Goal: Task Accomplishment & Management: Complete application form

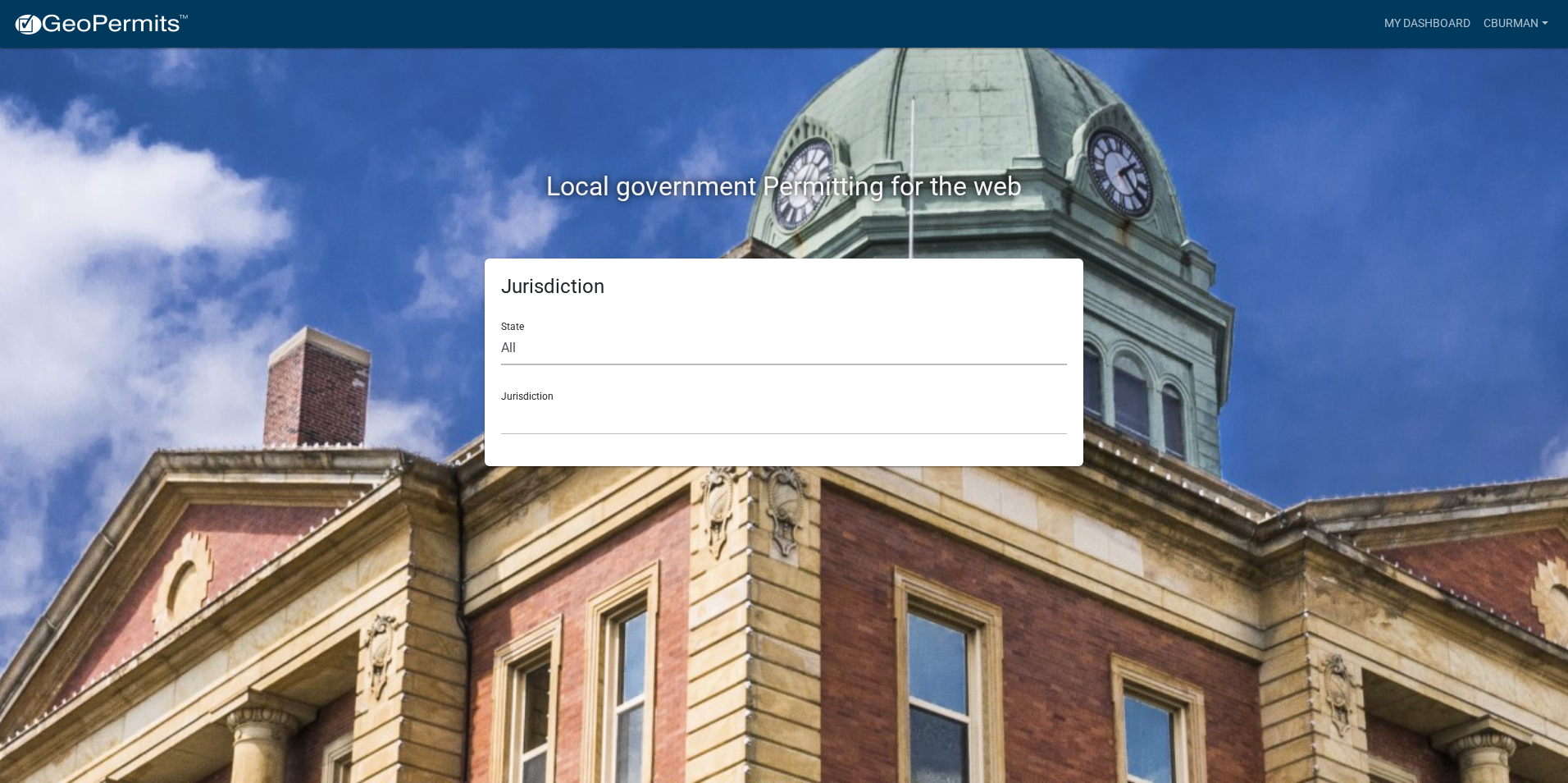
click at [636, 344] on select "All [US_STATE] [US_STATE] [US_STATE] [US_STATE] [US_STATE] [US_STATE] [US_STATE…" at bounding box center [784, 348] width 566 height 34
select select "[US_STATE]"
click at [501, 331] on select "All [US_STATE] [US_STATE] [US_STATE] [US_STATE] [US_STATE] [US_STATE] [US_STATE…" at bounding box center [784, 348] width 566 height 34
click at [589, 418] on select "City of [GEOGRAPHIC_DATA], [US_STATE] City of [GEOGRAPHIC_DATA], [US_STATE] Cit…" at bounding box center [784, 418] width 566 height 34
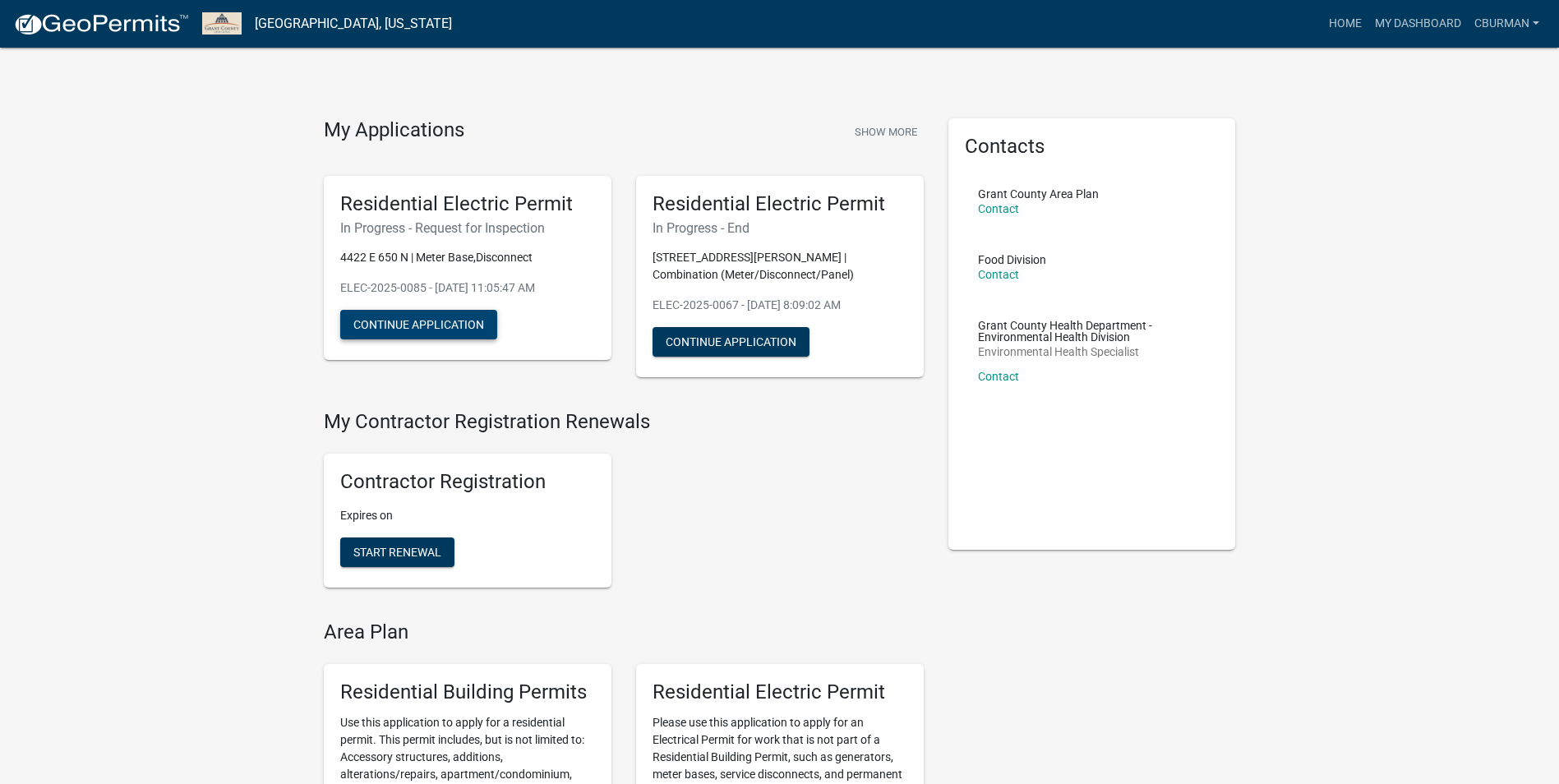
click at [420, 324] on button "Continue Application" at bounding box center [419, 325] width 157 height 30
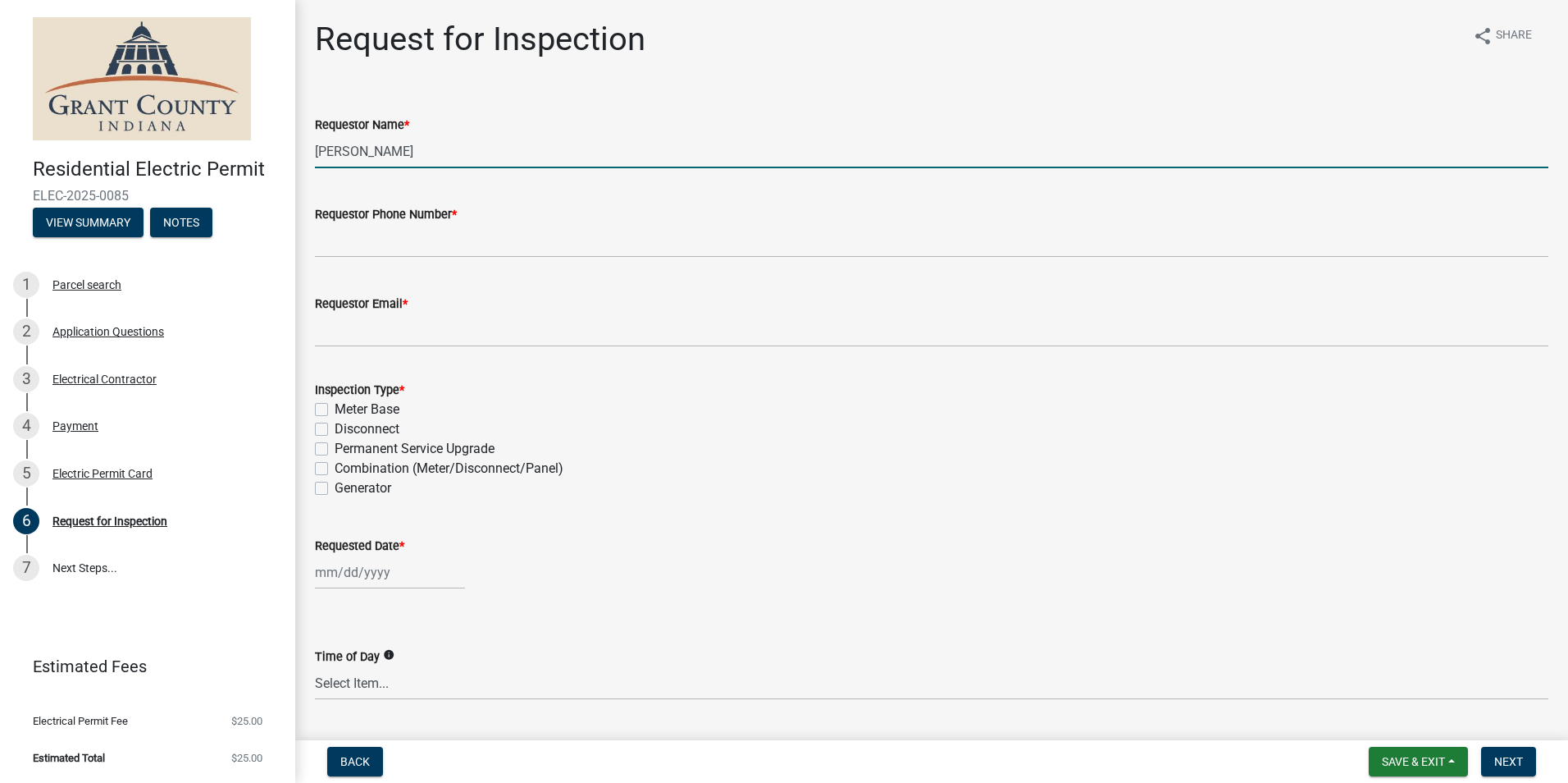
drag, startPoint x: 411, startPoint y: 151, endPoint x: 314, endPoint y: 154, distance: 97.0
click at [314, 154] on div "Requestor Name * [PERSON_NAME]" at bounding box center [931, 130] width 1258 height 76
type input "[DEMOGRAPHIC_DATA][PERSON_NAME]"
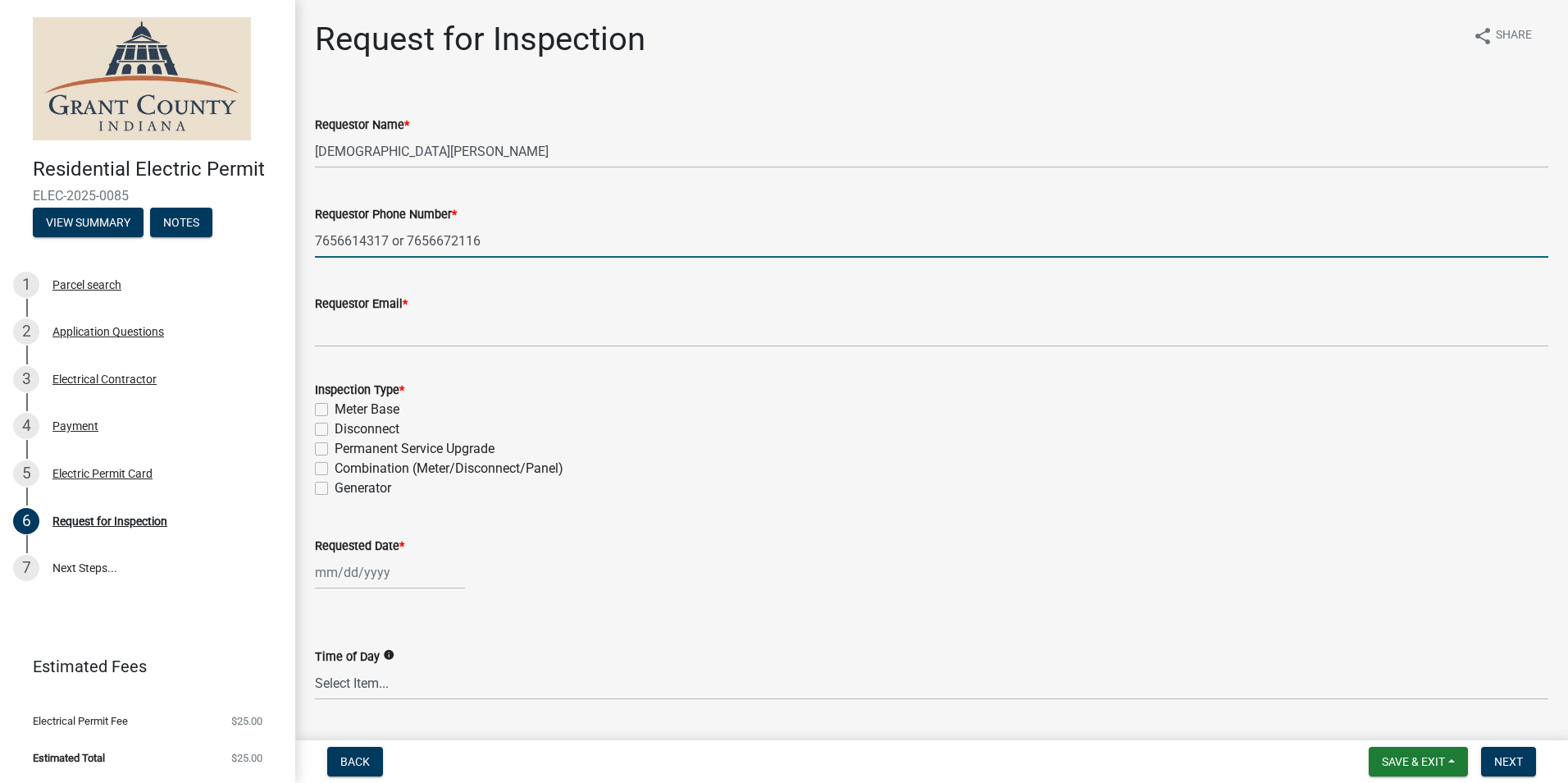
type input "7656614317 or 7656672116"
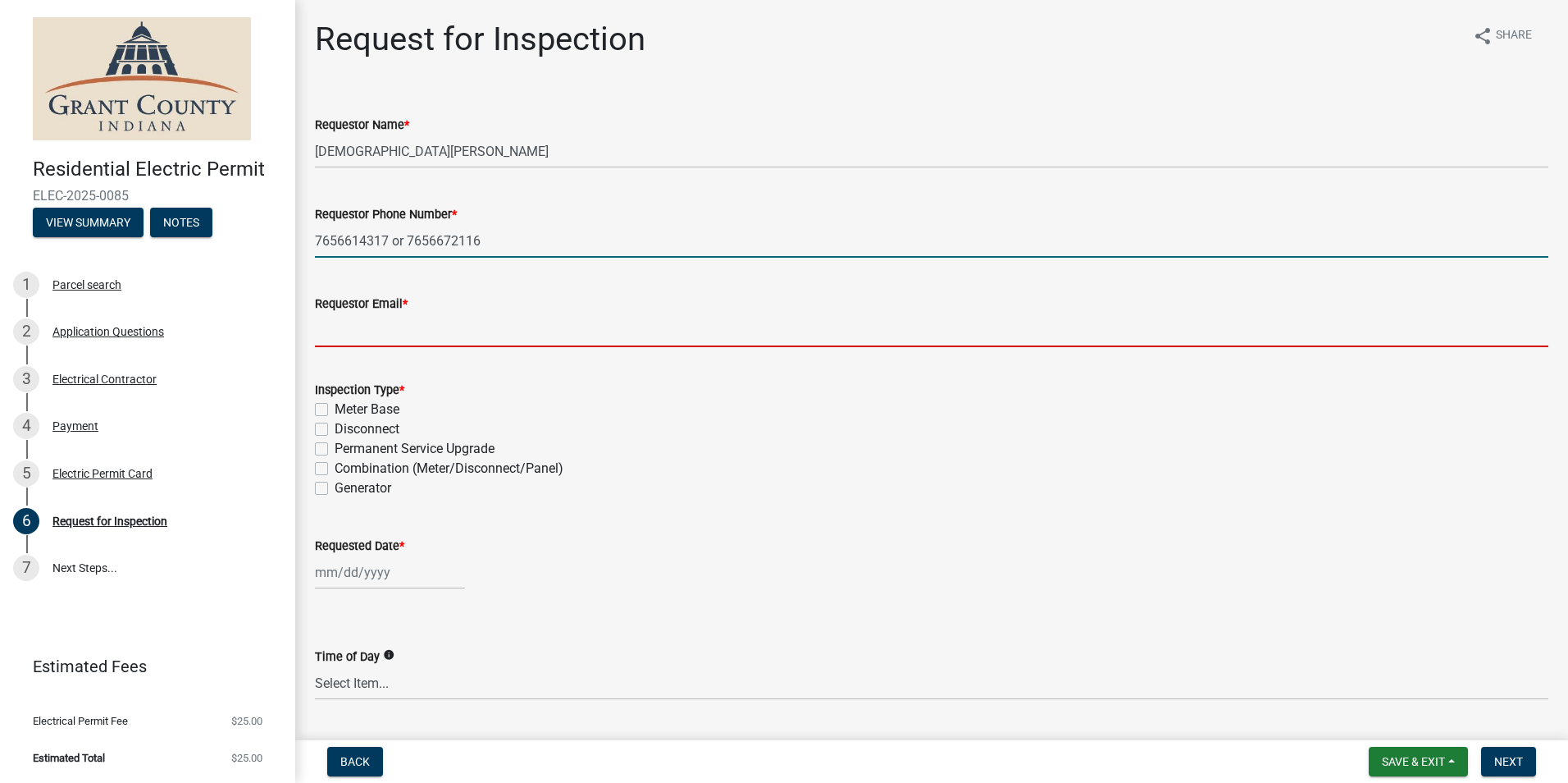
click at [354, 336] on input "Requestor Email *" at bounding box center [931, 330] width 1234 height 34
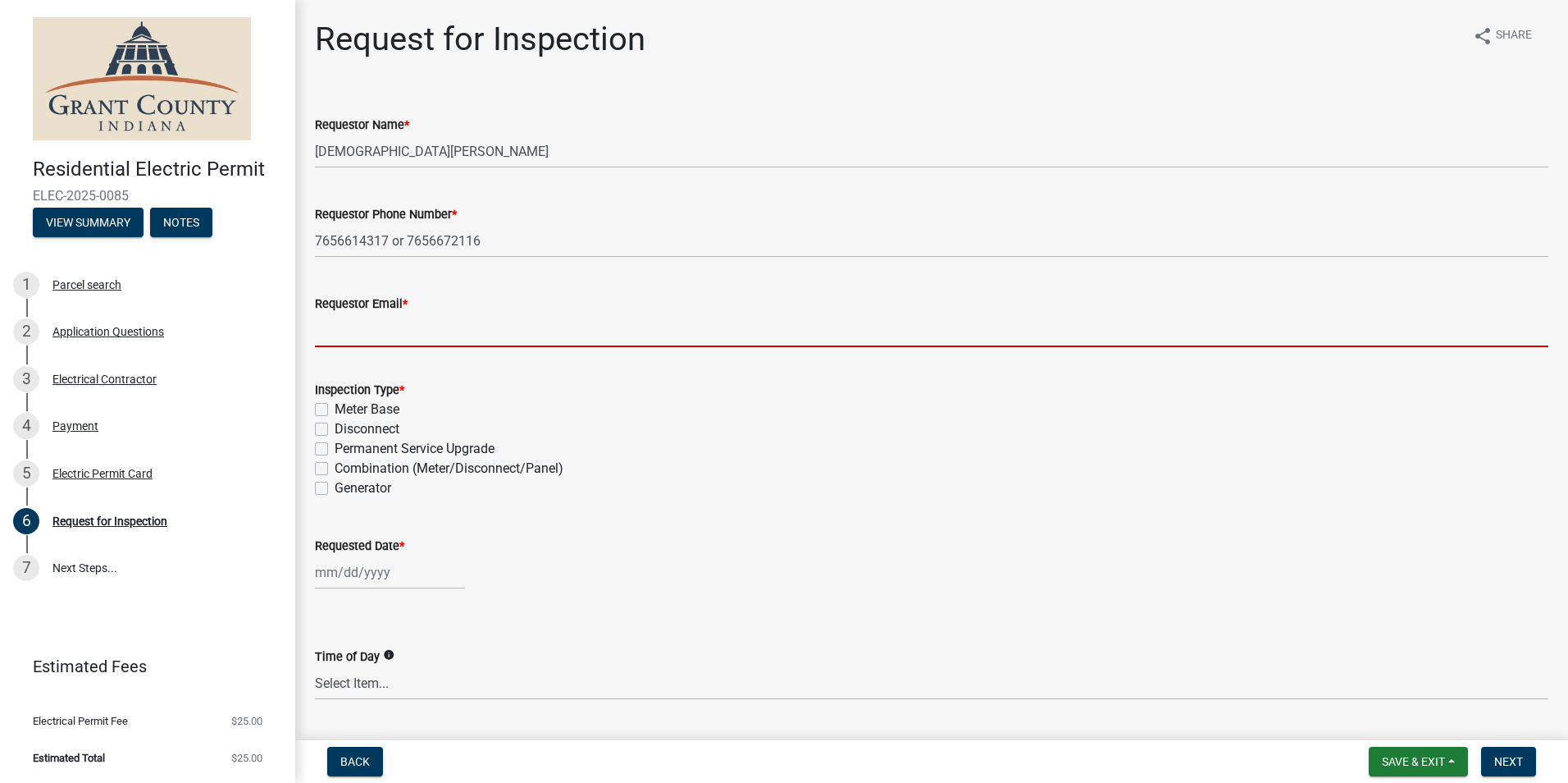
type input "[EMAIL_ADDRESS][DOMAIN_NAME]"
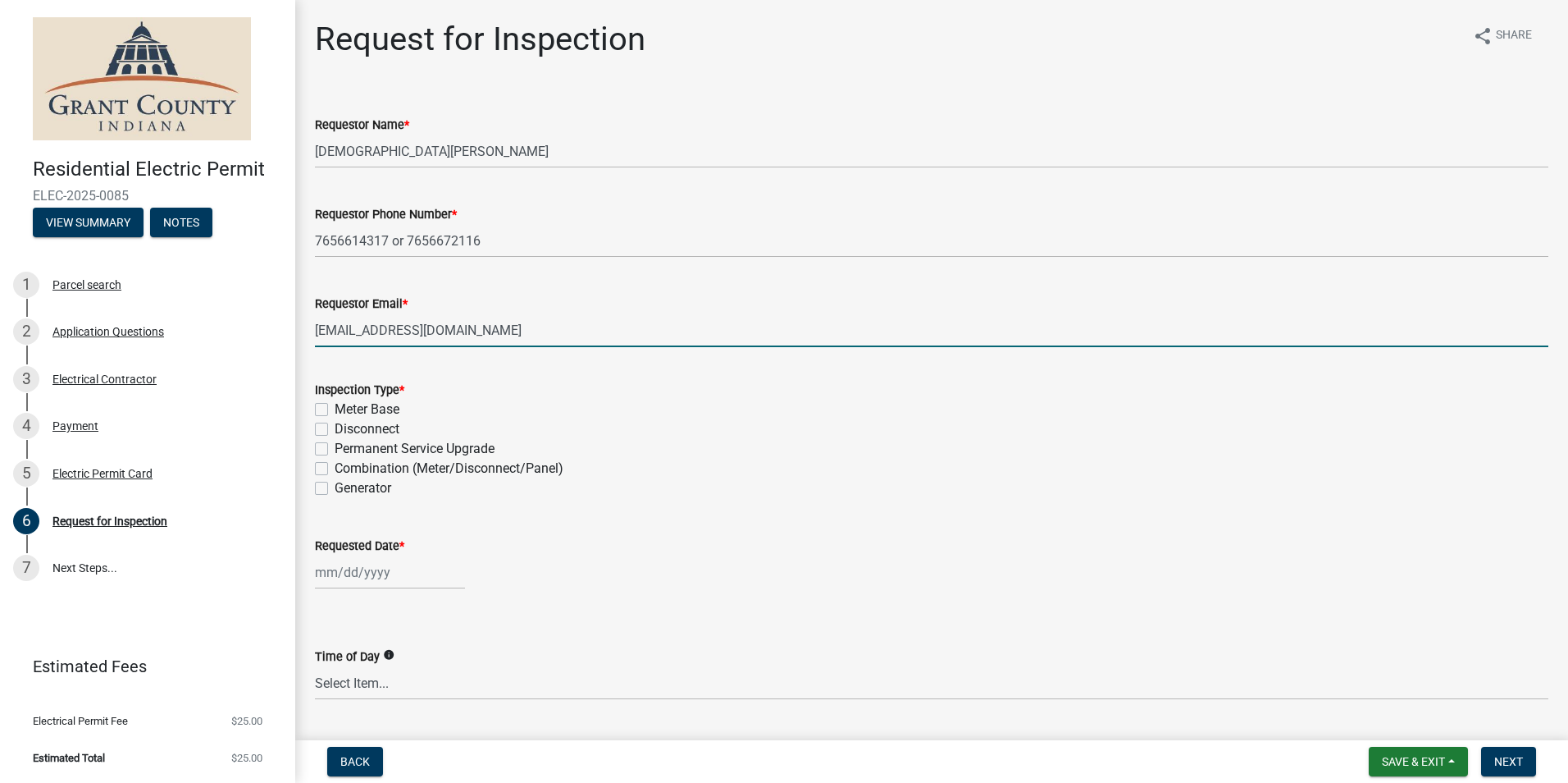
click at [334, 407] on label "Meter Base" at bounding box center [367, 409] width 65 height 20
click at [334, 407] on input "Meter Base" at bounding box center [340, 405] width 10 height 10
checkbox input "true"
checkbox input "false"
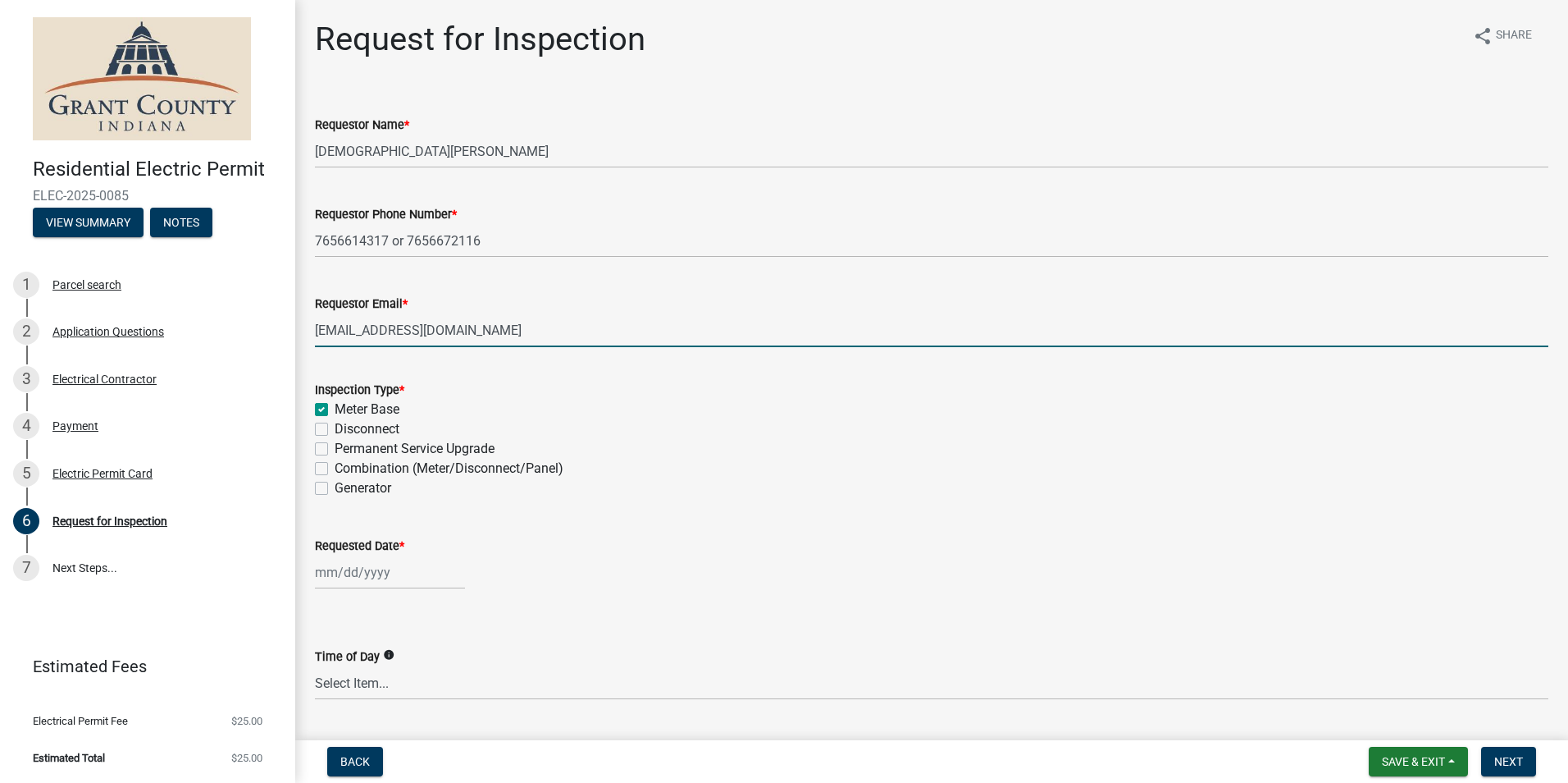
checkbox input "false"
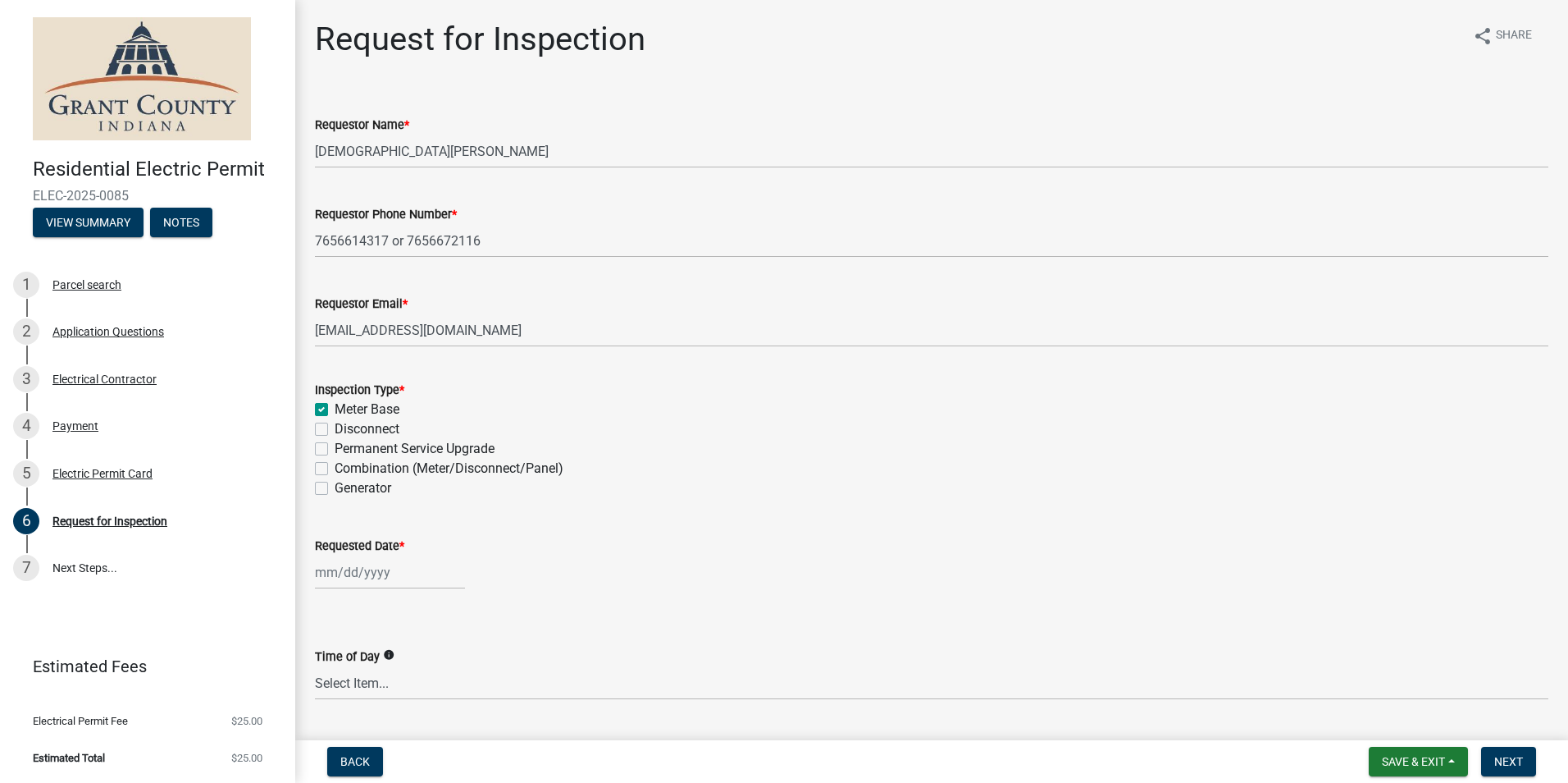
click at [334, 428] on label "Disconnect" at bounding box center [367, 428] width 65 height 20
click at [334, 428] on input "Disconnect" at bounding box center [340, 424] width 10 height 10
checkbox input "true"
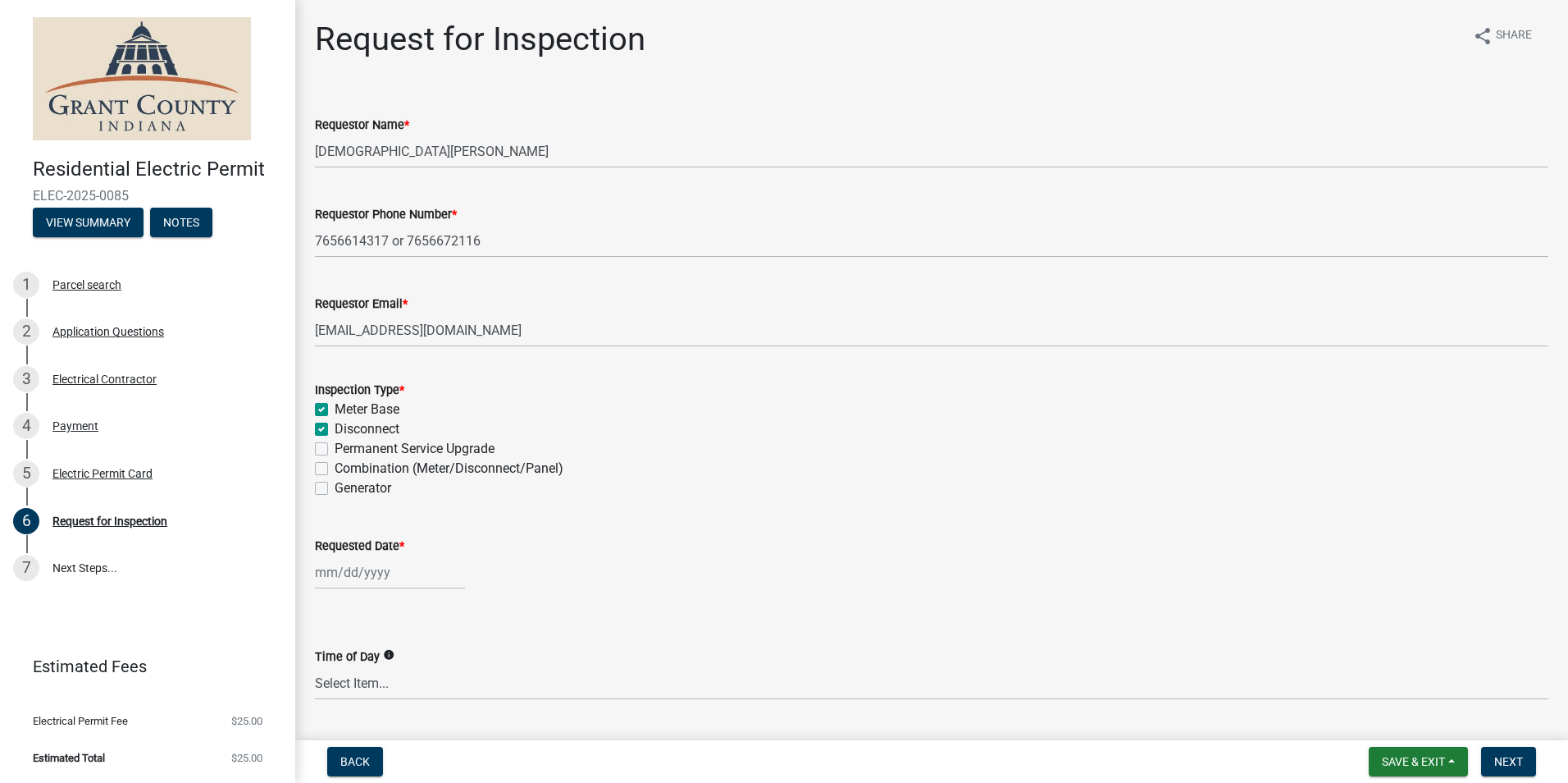
checkbox input "false"
click at [374, 574] on div at bounding box center [389, 572] width 150 height 34
select select "8"
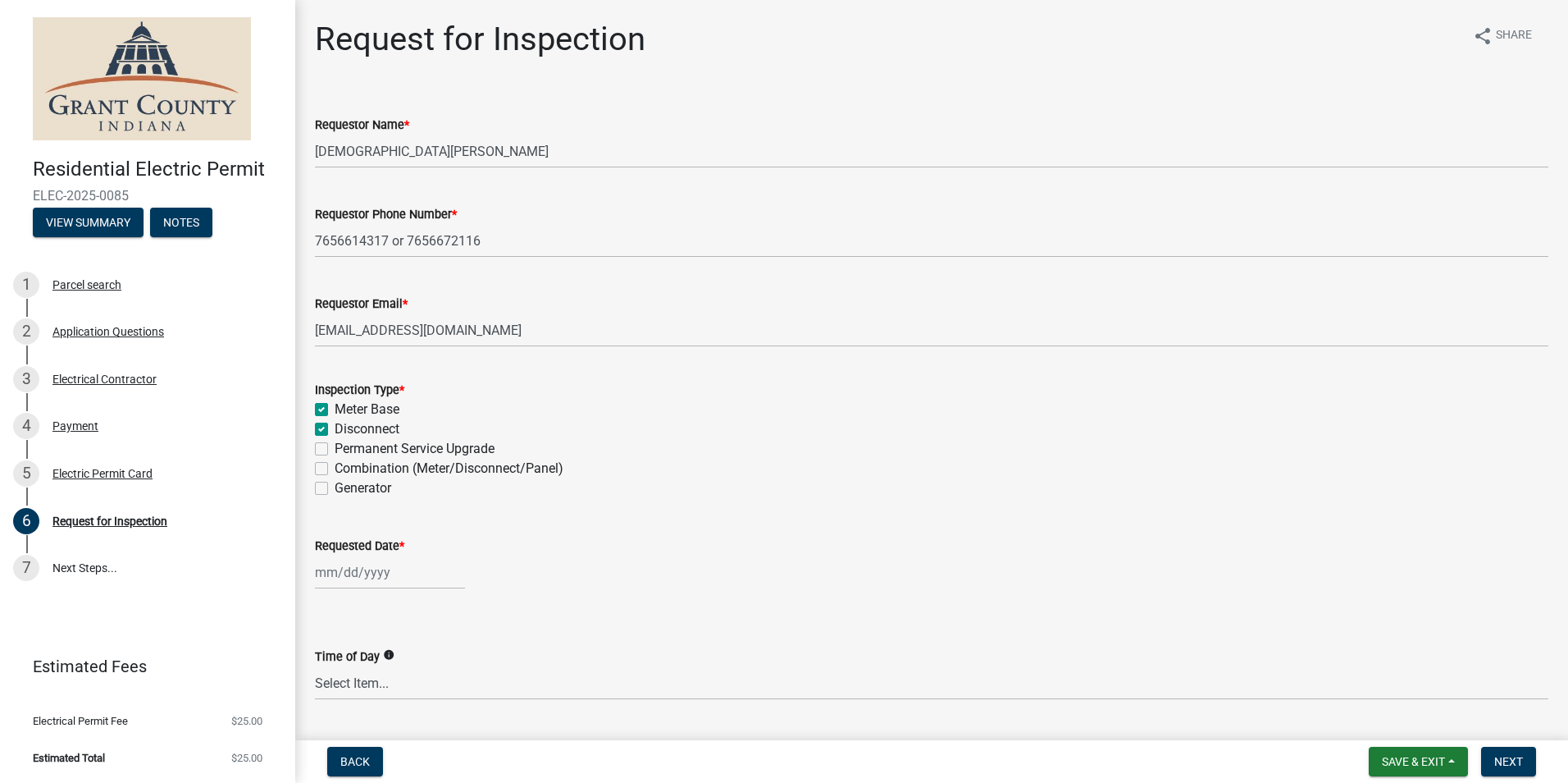
select select "2025"
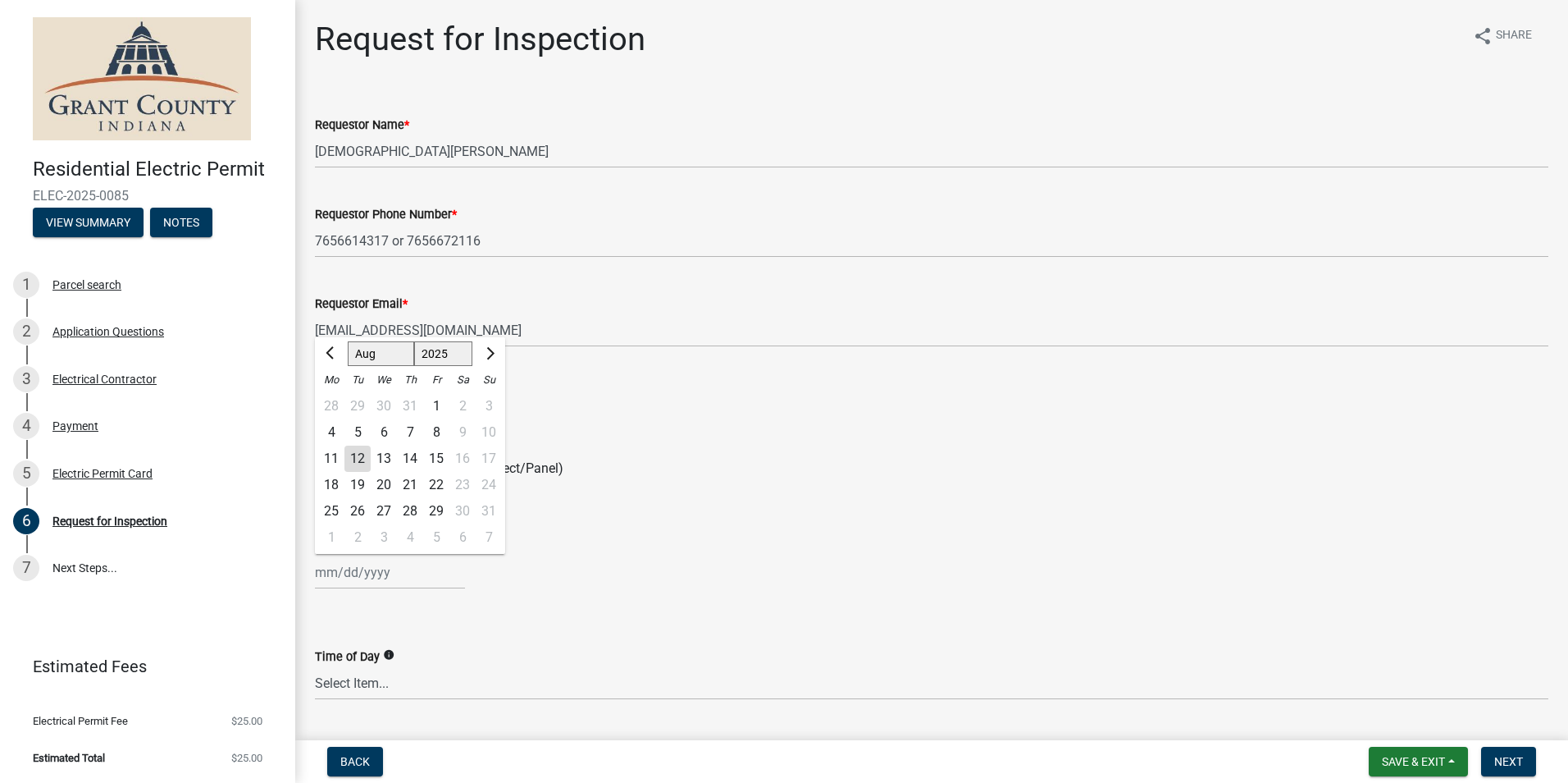
click at [381, 462] on div "13" at bounding box center [384, 459] width 26 height 26
type input "[DATE]"
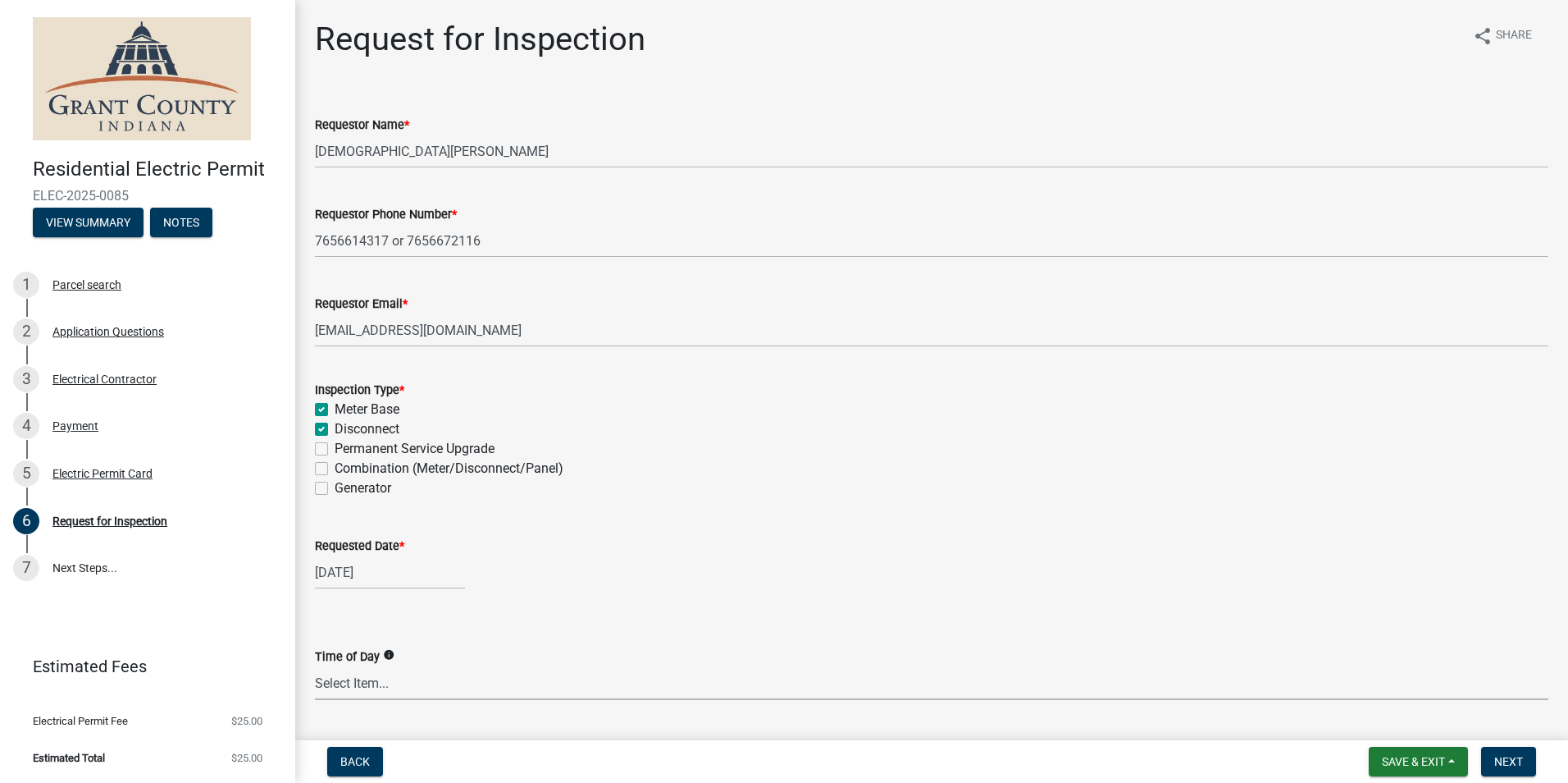
click at [408, 681] on select "Select Item... AM PM Anytime" at bounding box center [931, 683] width 1234 height 34
click at [314, 667] on select "Select Item... AM PM Anytime" at bounding box center [931, 683] width 1234 height 34
select select "49101b90-ec6f-4600-869b-82a4ca12f2b9"
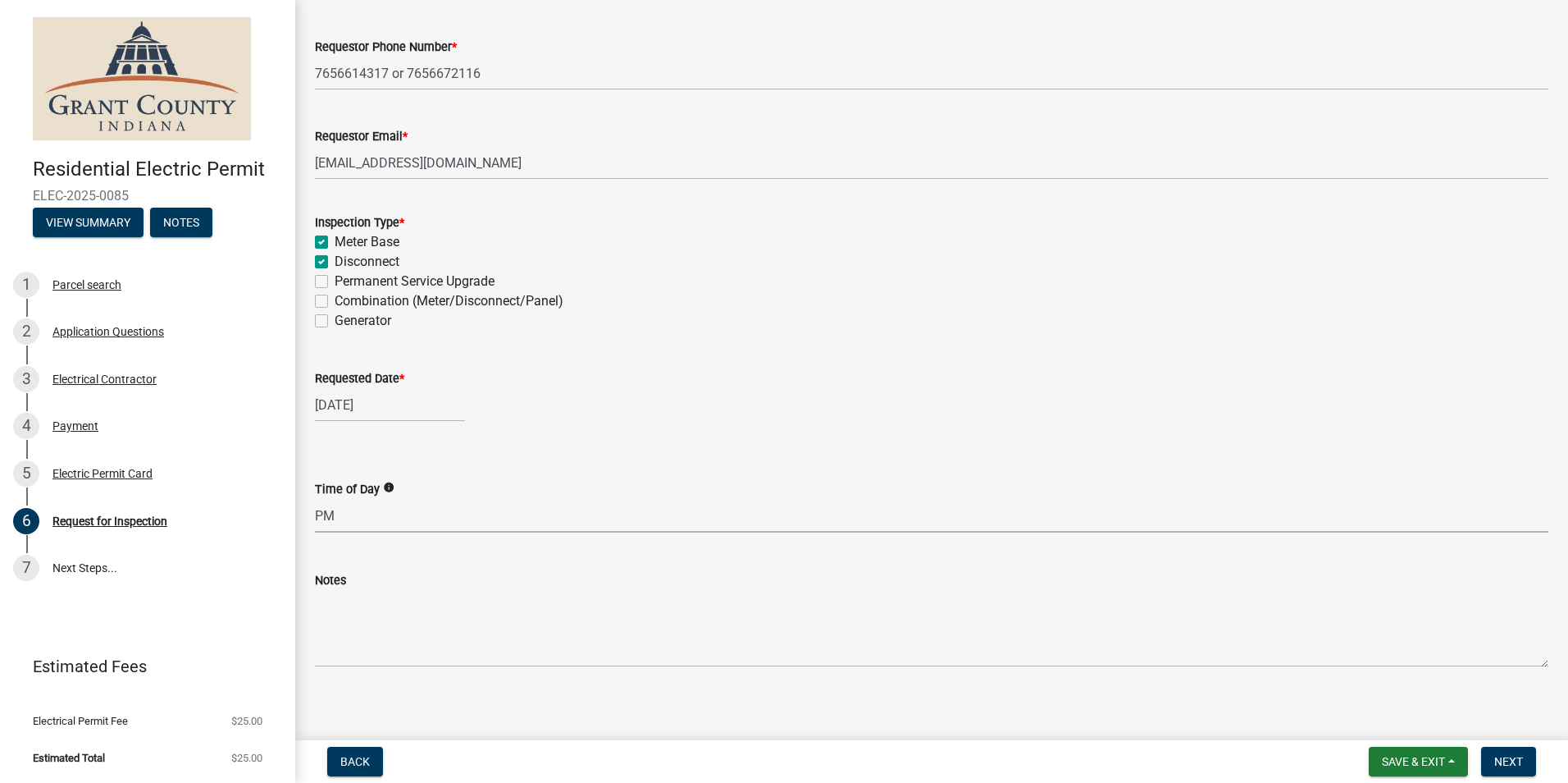
scroll to position [178, 0]
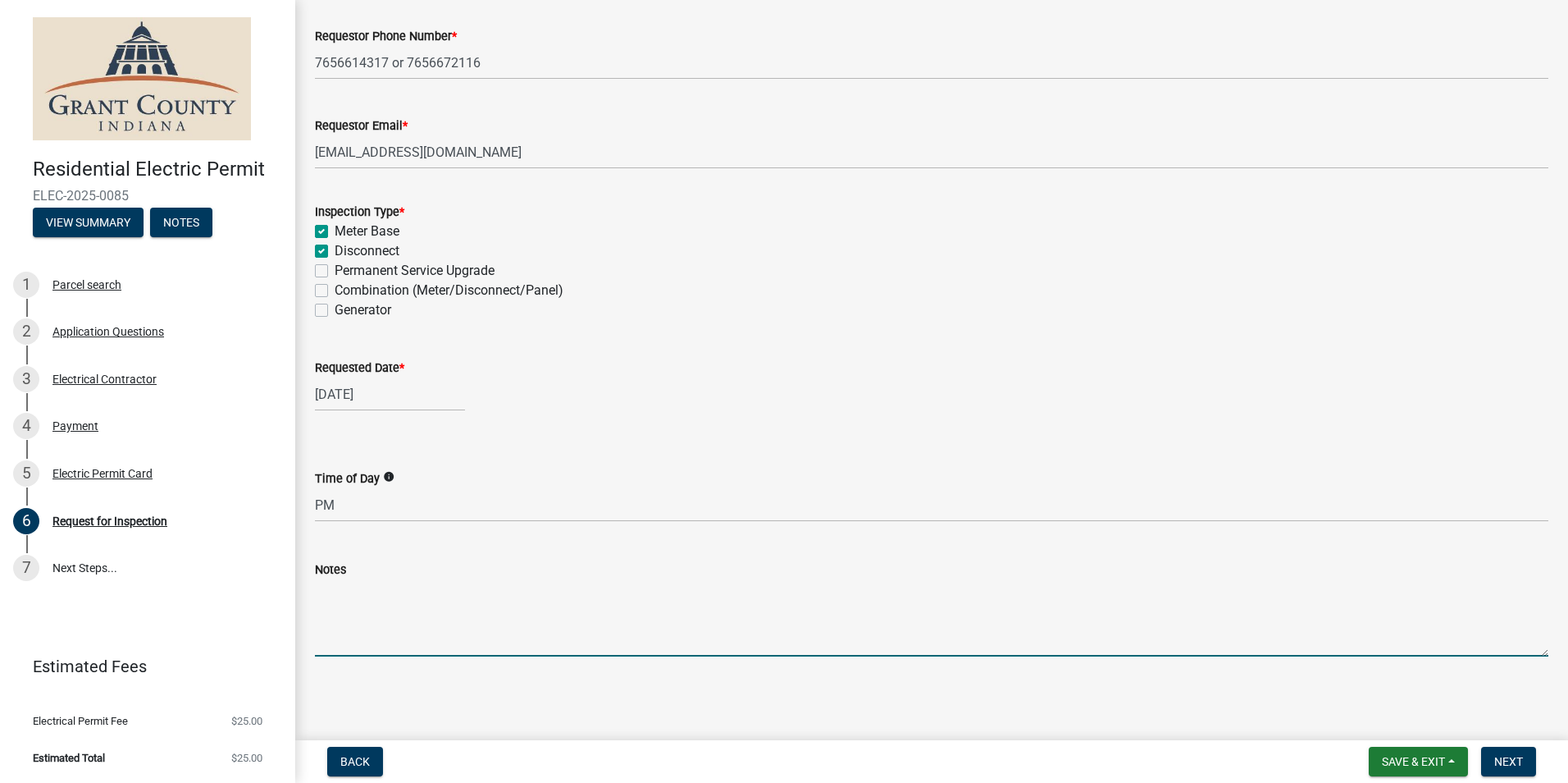
click at [422, 639] on textarea "Notes" at bounding box center [931, 617] width 1234 height 77
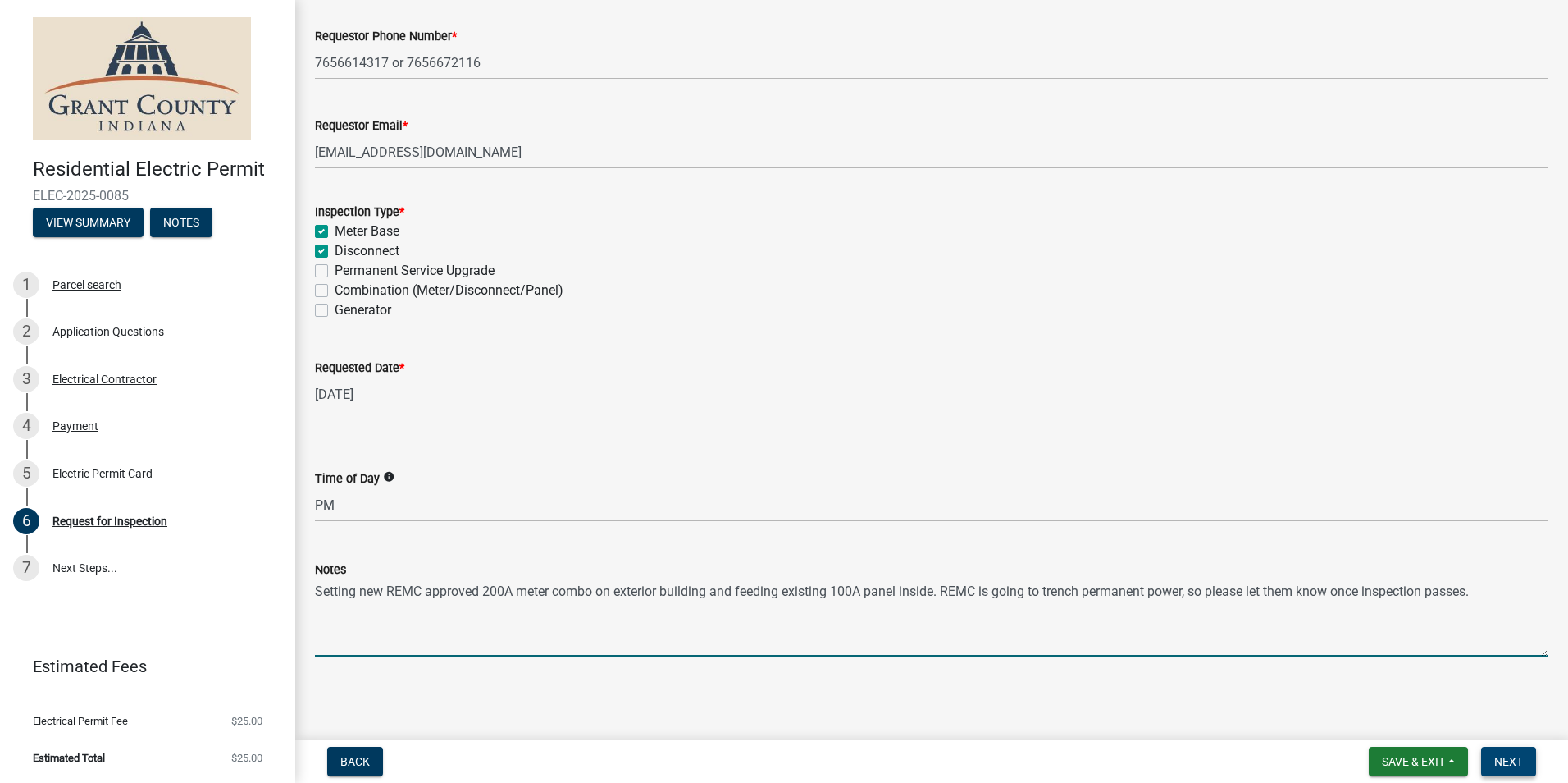
type textarea "Setting new REMC approved 200A meter combo on exterior building and feeding exi…"
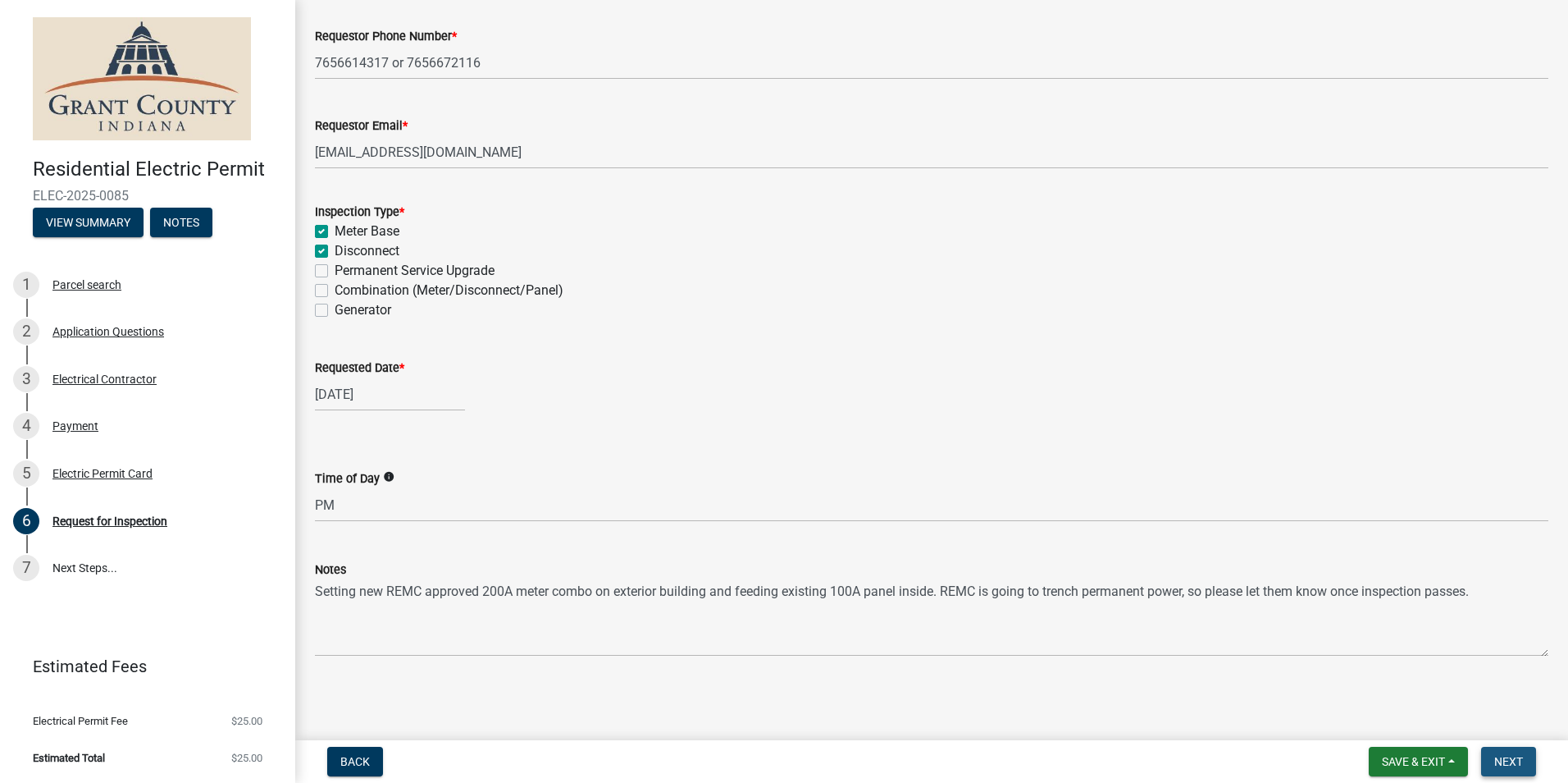
click at [1503, 756] on span "Next" at bounding box center [1508, 760] width 29 height 13
